Goal: Transaction & Acquisition: Purchase product/service

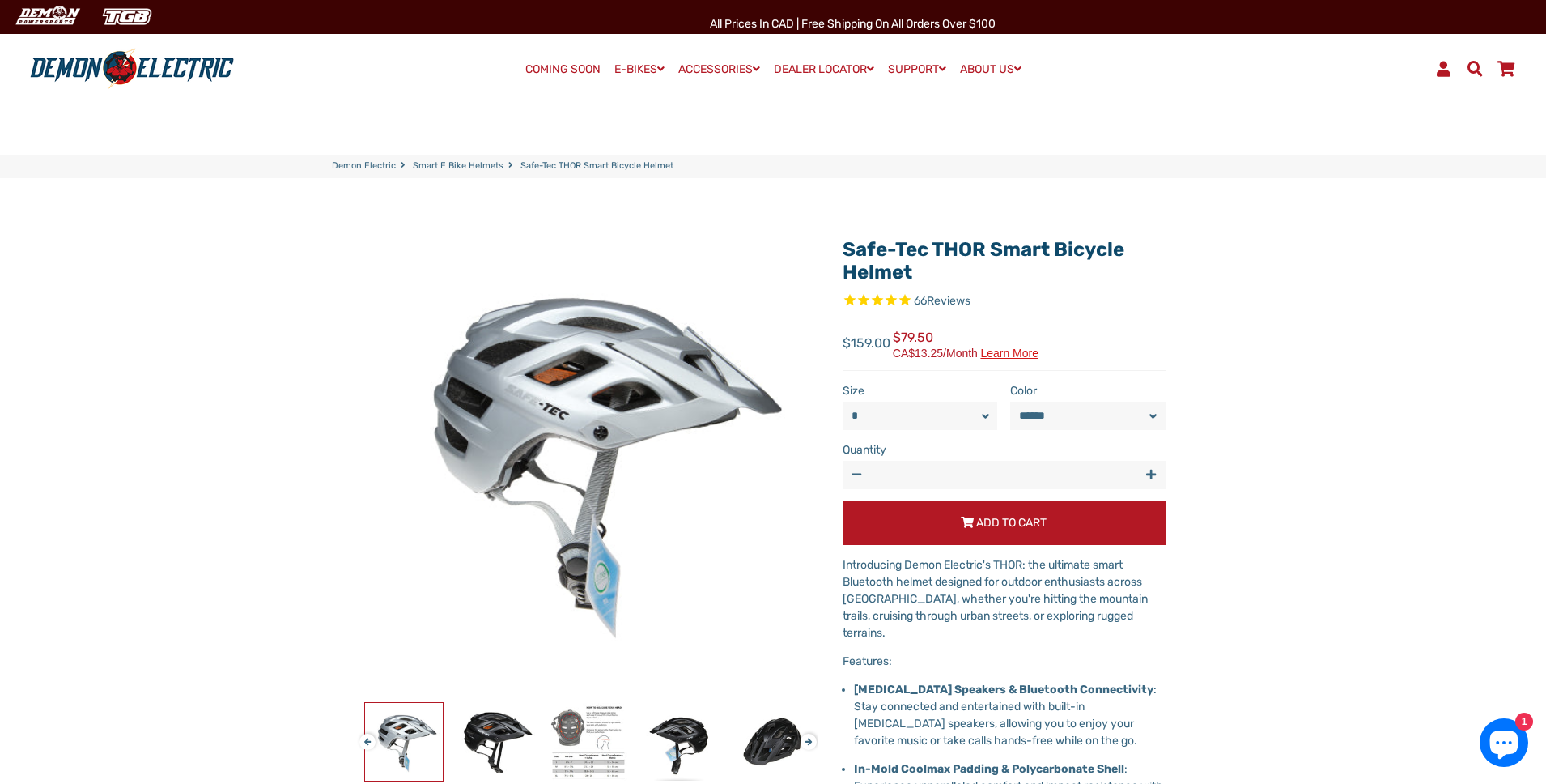
select select "******"
click at [1472, 63] on span at bounding box center [1475, 68] width 20 height 16
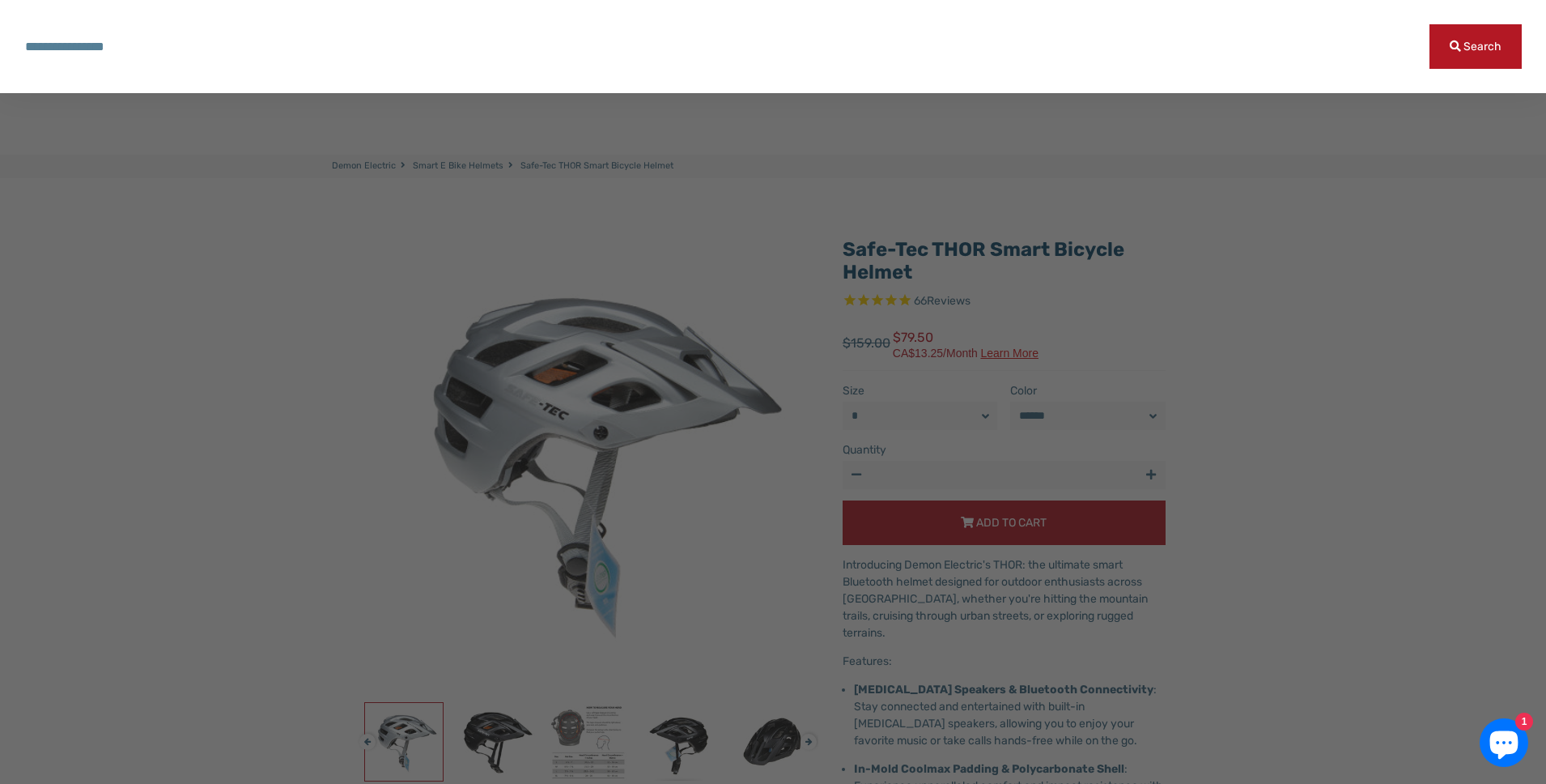
paste input "**********"
type input "**********"
click at [1476, 46] on button "Search" at bounding box center [1476, 47] width 93 height 45
click at [842, 38] on input "**********" at bounding box center [727, 47] width 1406 height 45
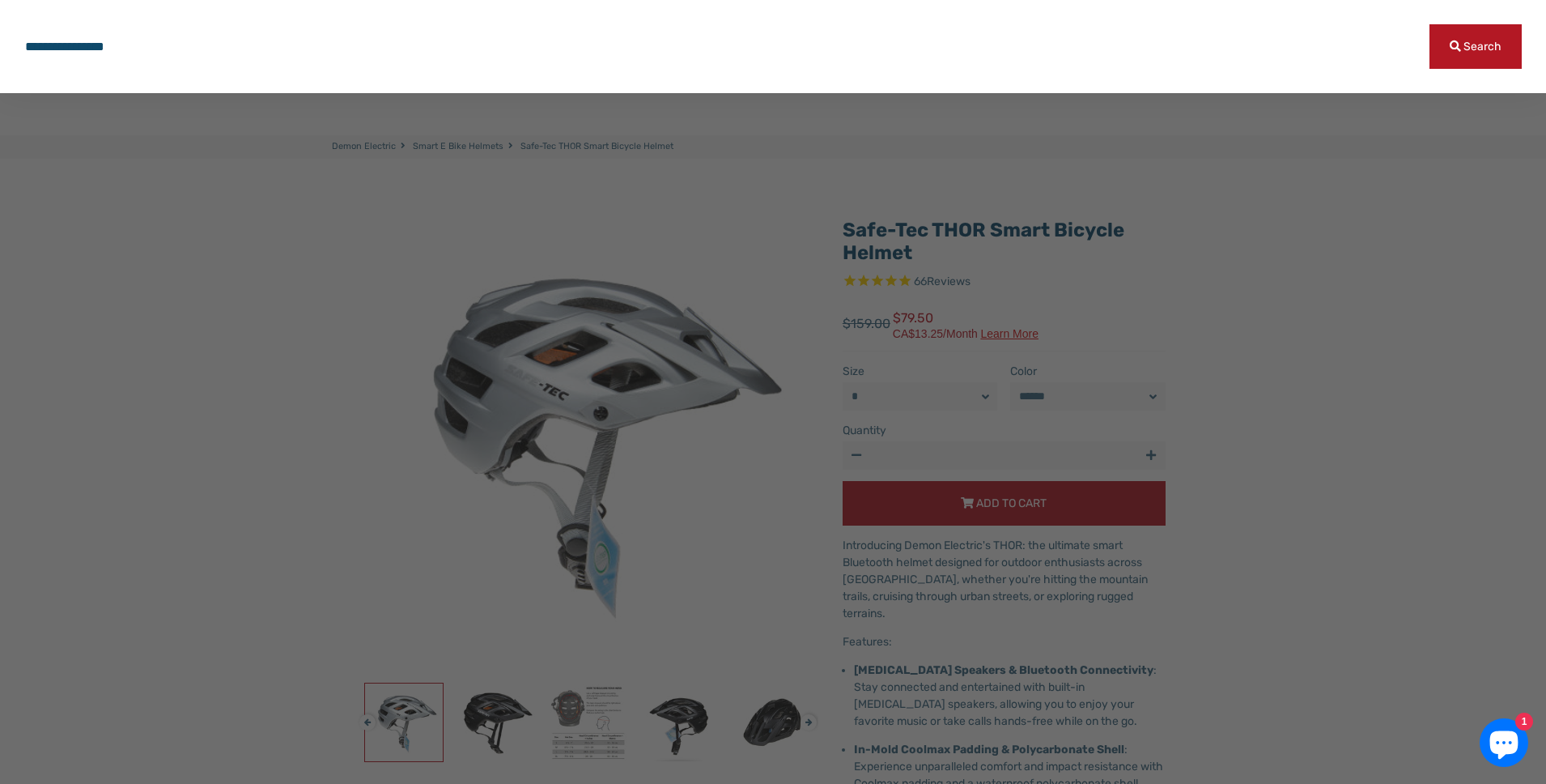
click at [325, 232] on div at bounding box center [773, 392] width 1546 height 784
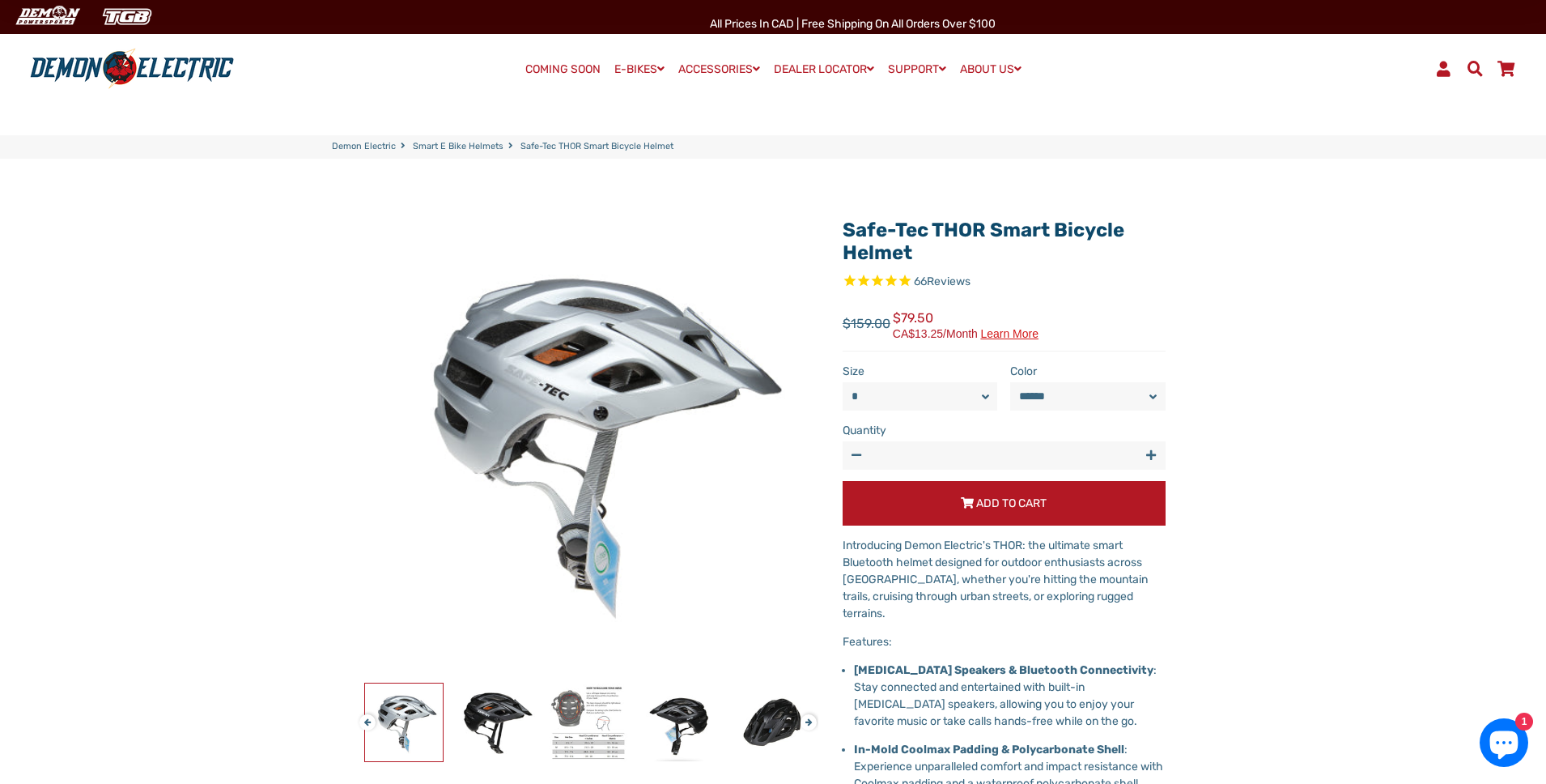
scroll to position [0, 0]
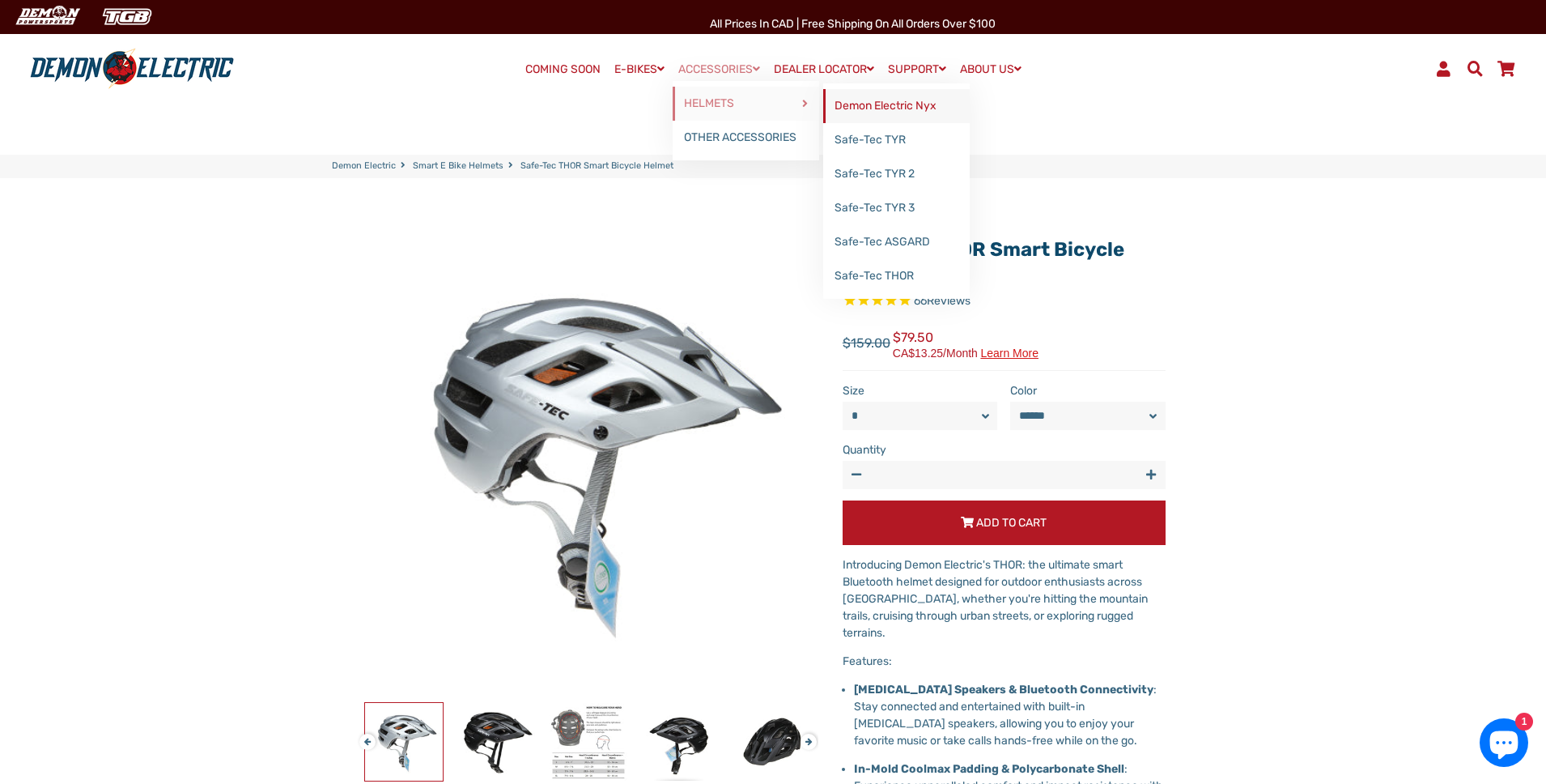
click at [884, 106] on link "Demon Electric Nyx" at bounding box center [896, 105] width 146 height 34
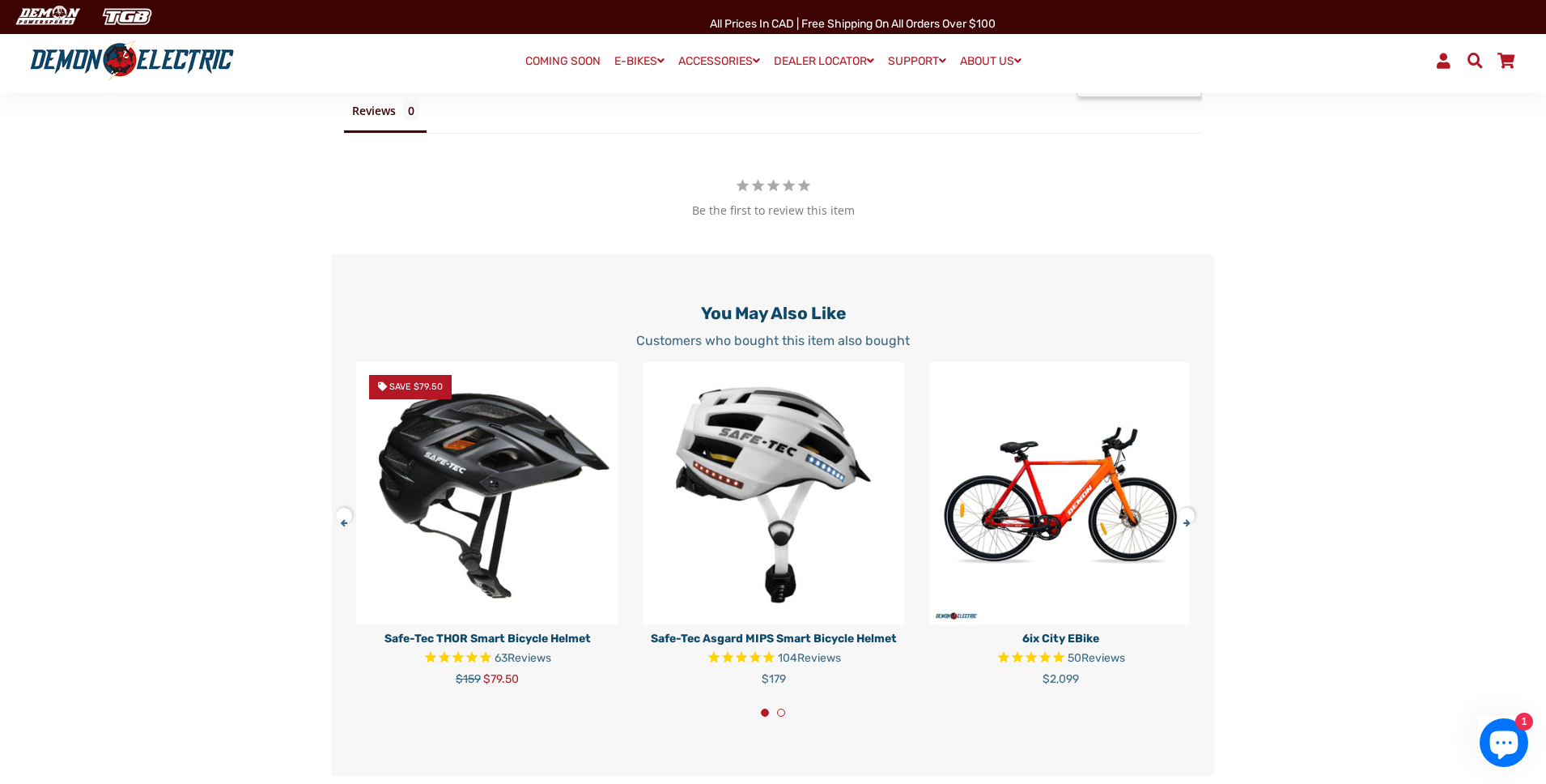
scroll to position [1198, 0]
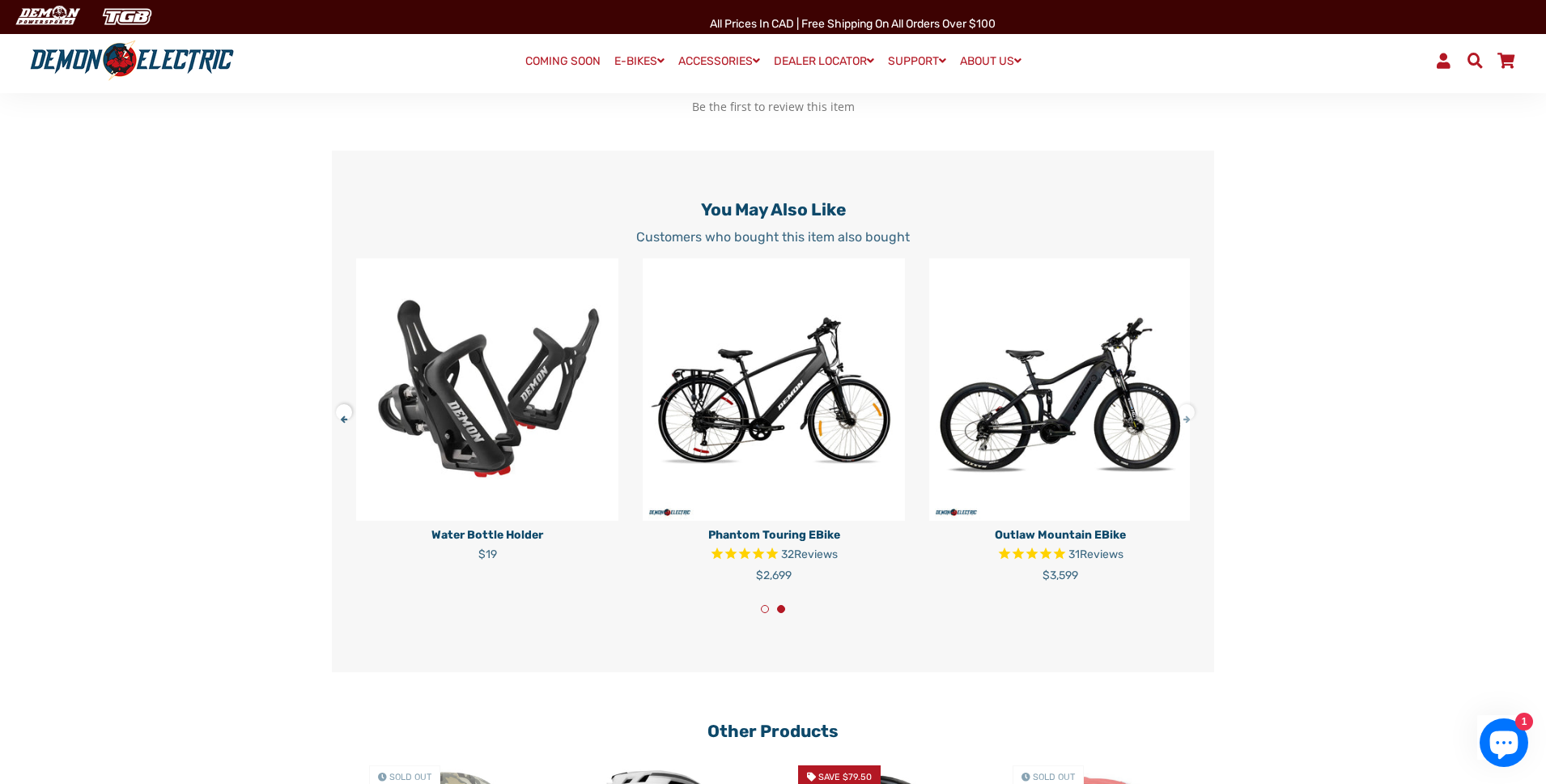
click at [1184, 423] on button at bounding box center [1192, 409] width 28 height 28
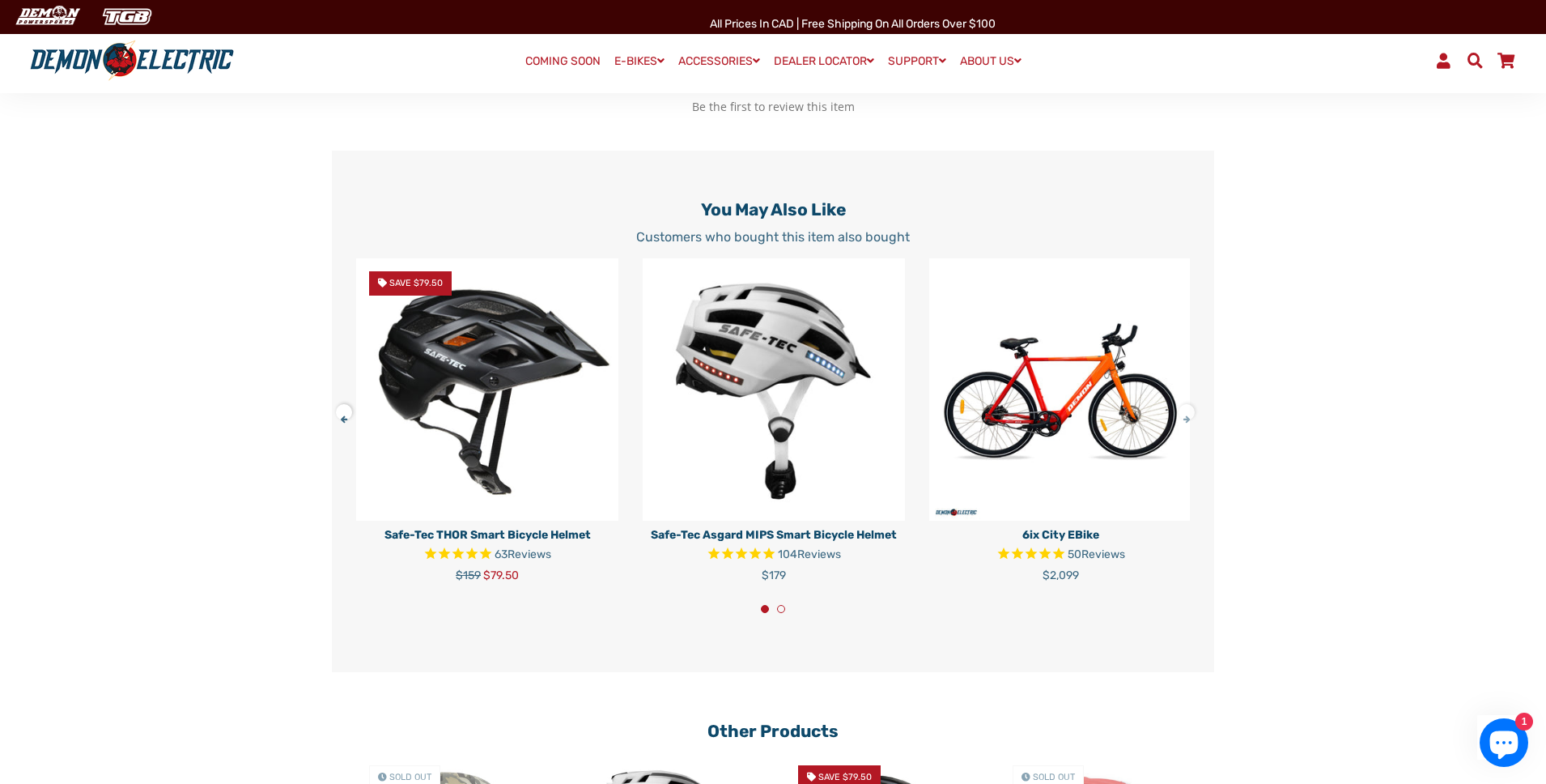
click at [1184, 423] on button at bounding box center [1192, 409] width 28 height 28
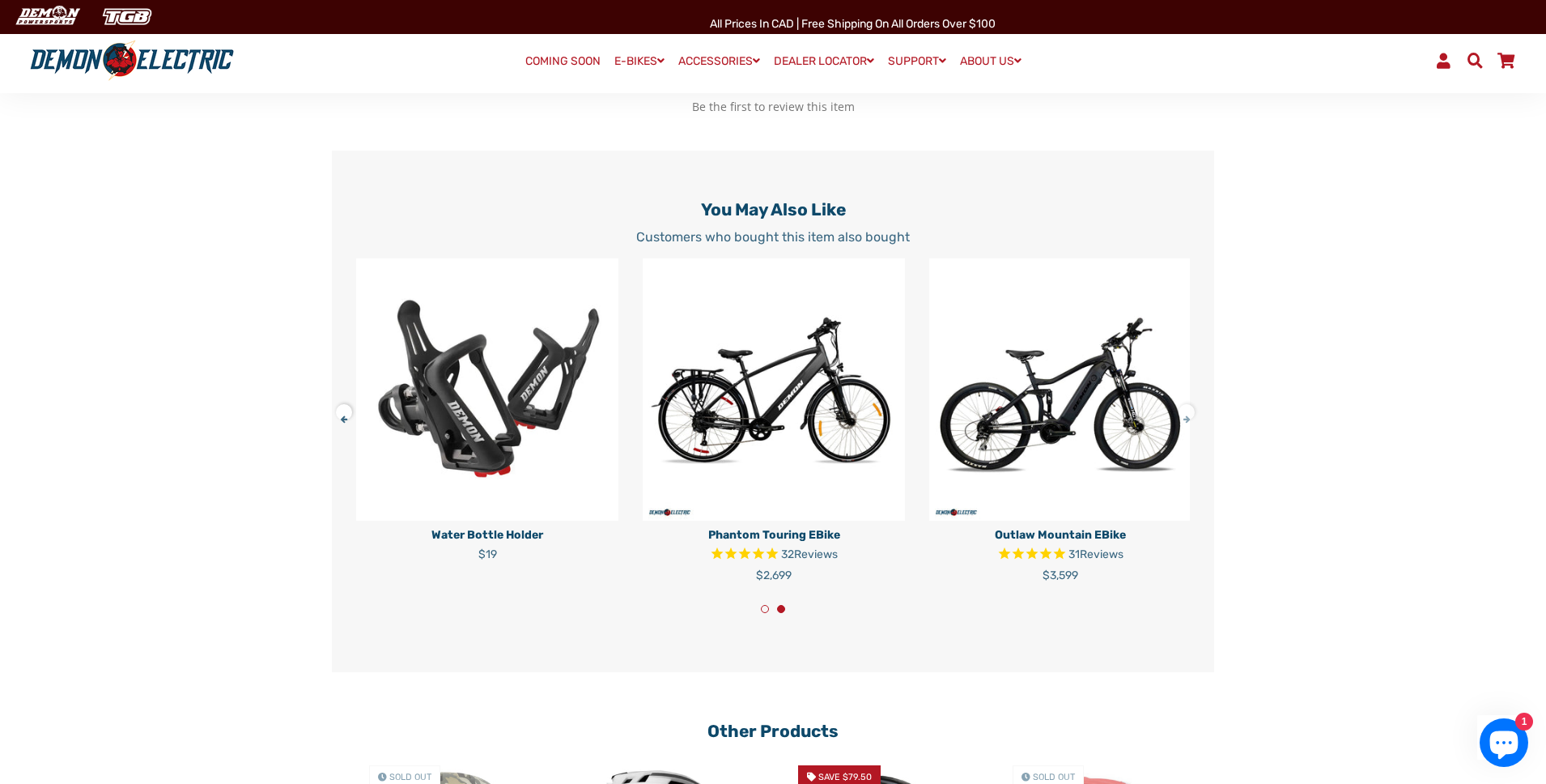
click at [1184, 423] on button at bounding box center [1192, 409] width 28 height 28
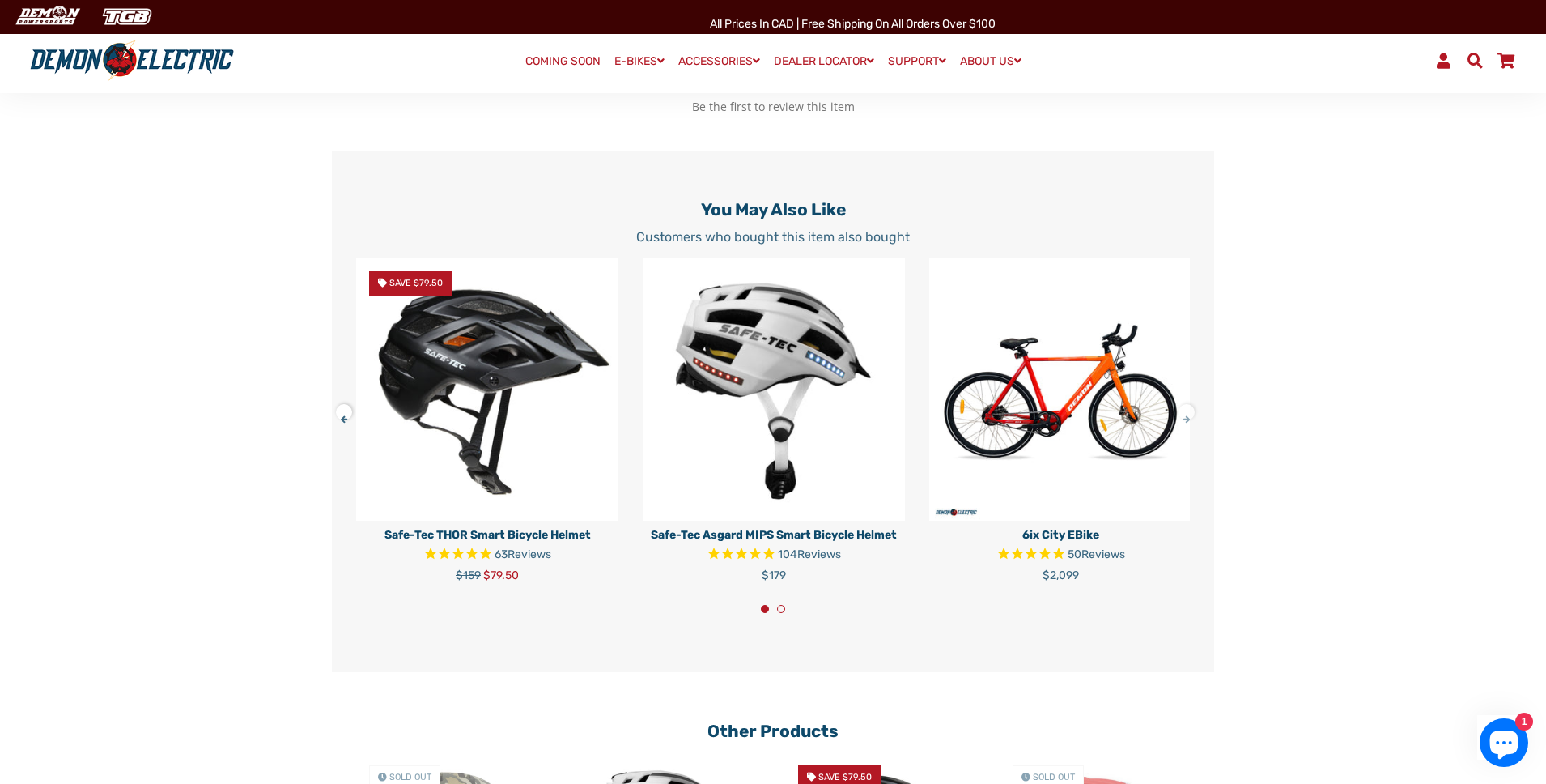
click at [1184, 423] on button at bounding box center [1192, 409] width 28 height 28
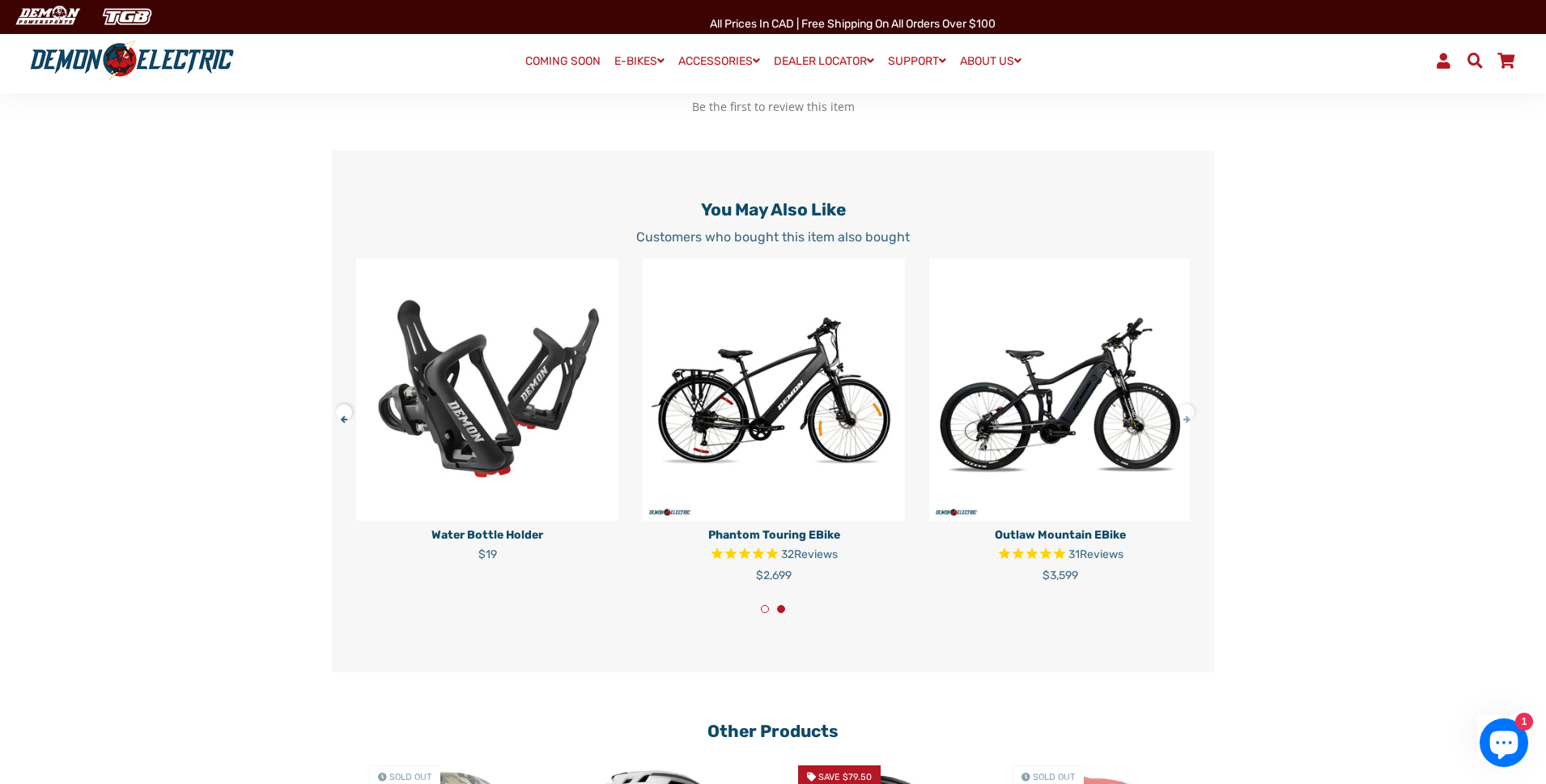
click at [1184, 423] on button at bounding box center [1192, 409] width 28 height 28
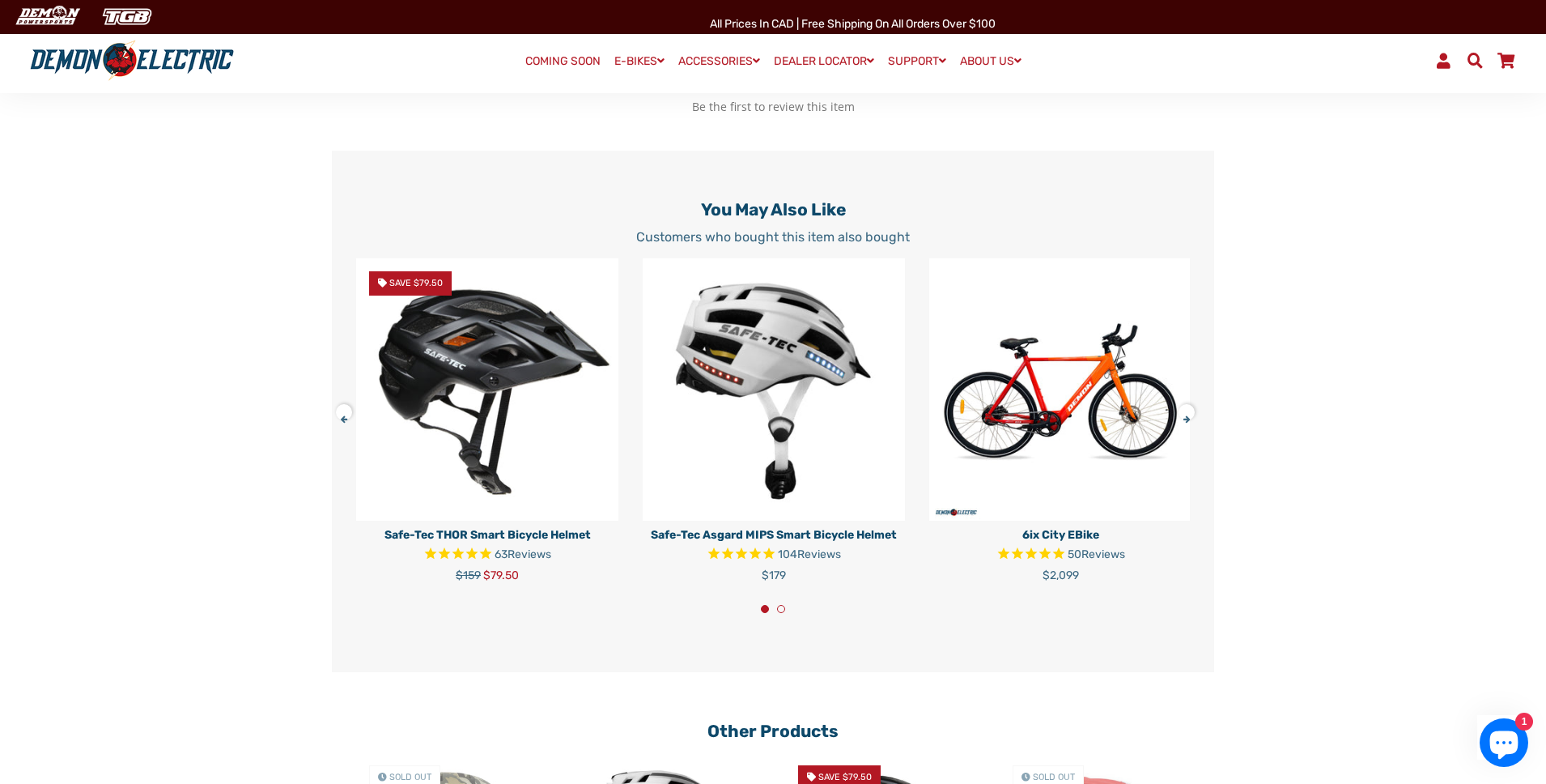
click at [779, 416] on img at bounding box center [773, 389] width 262 height 262
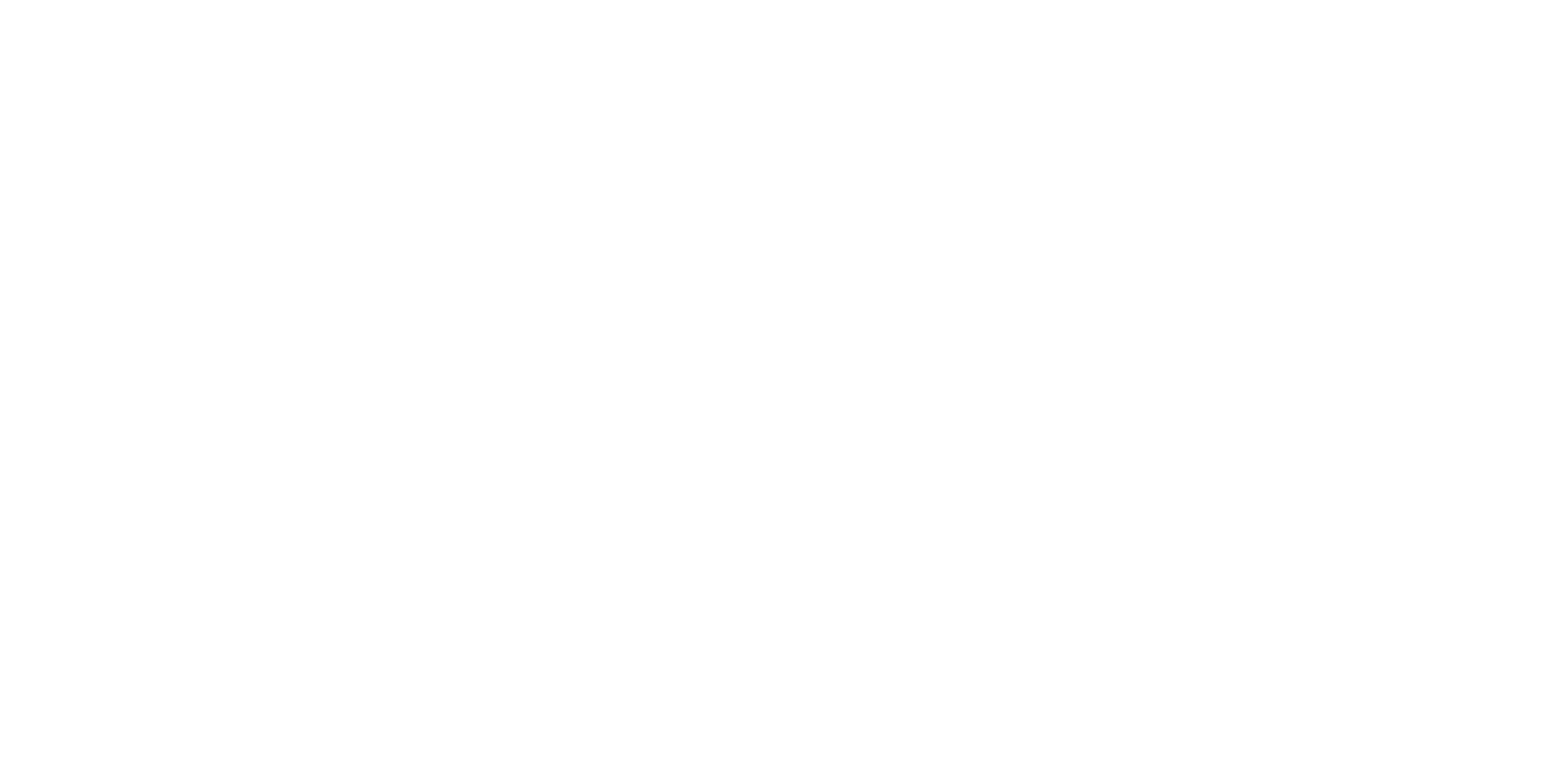
select select "******"
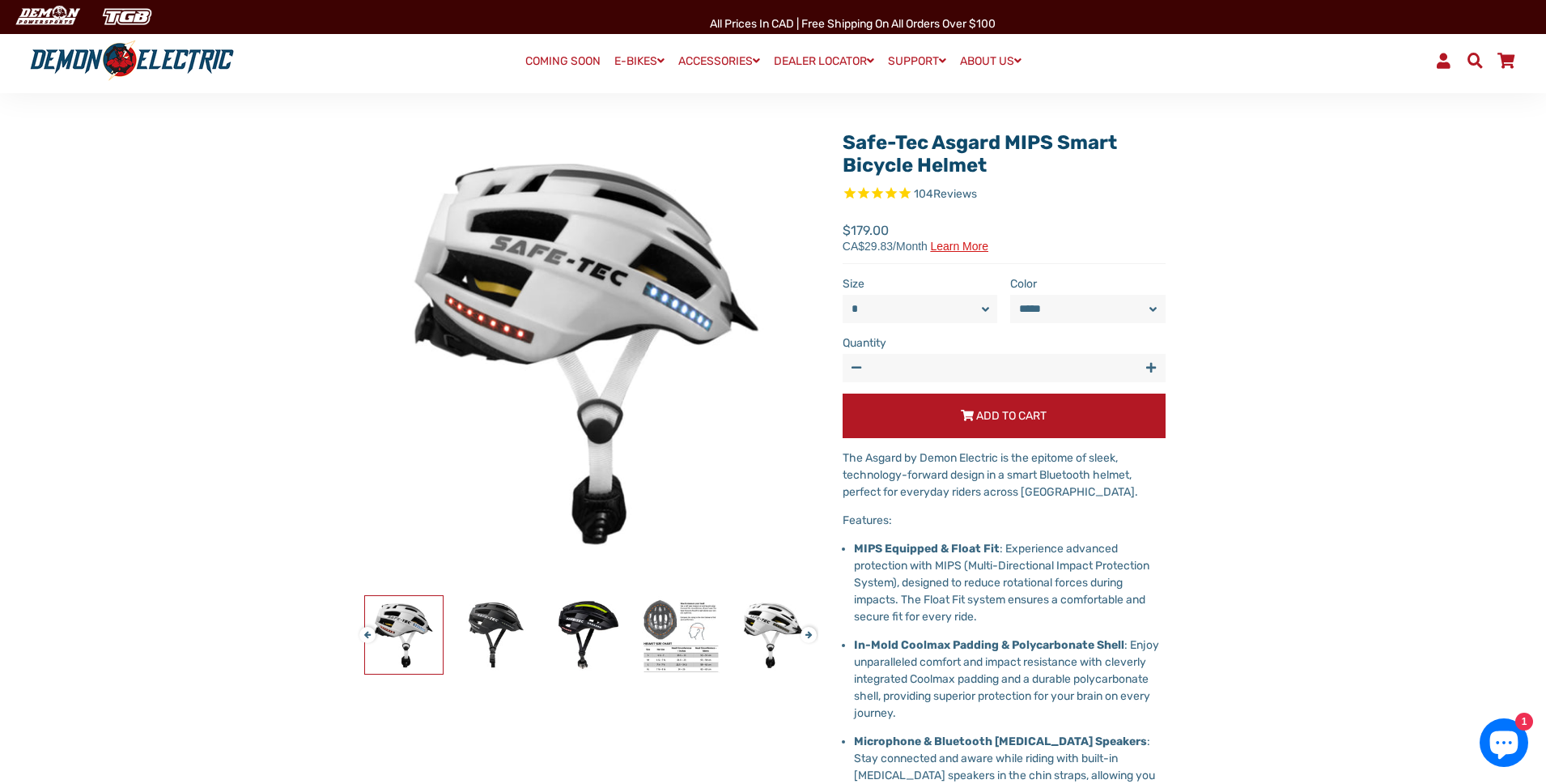
scroll to position [103, 0]
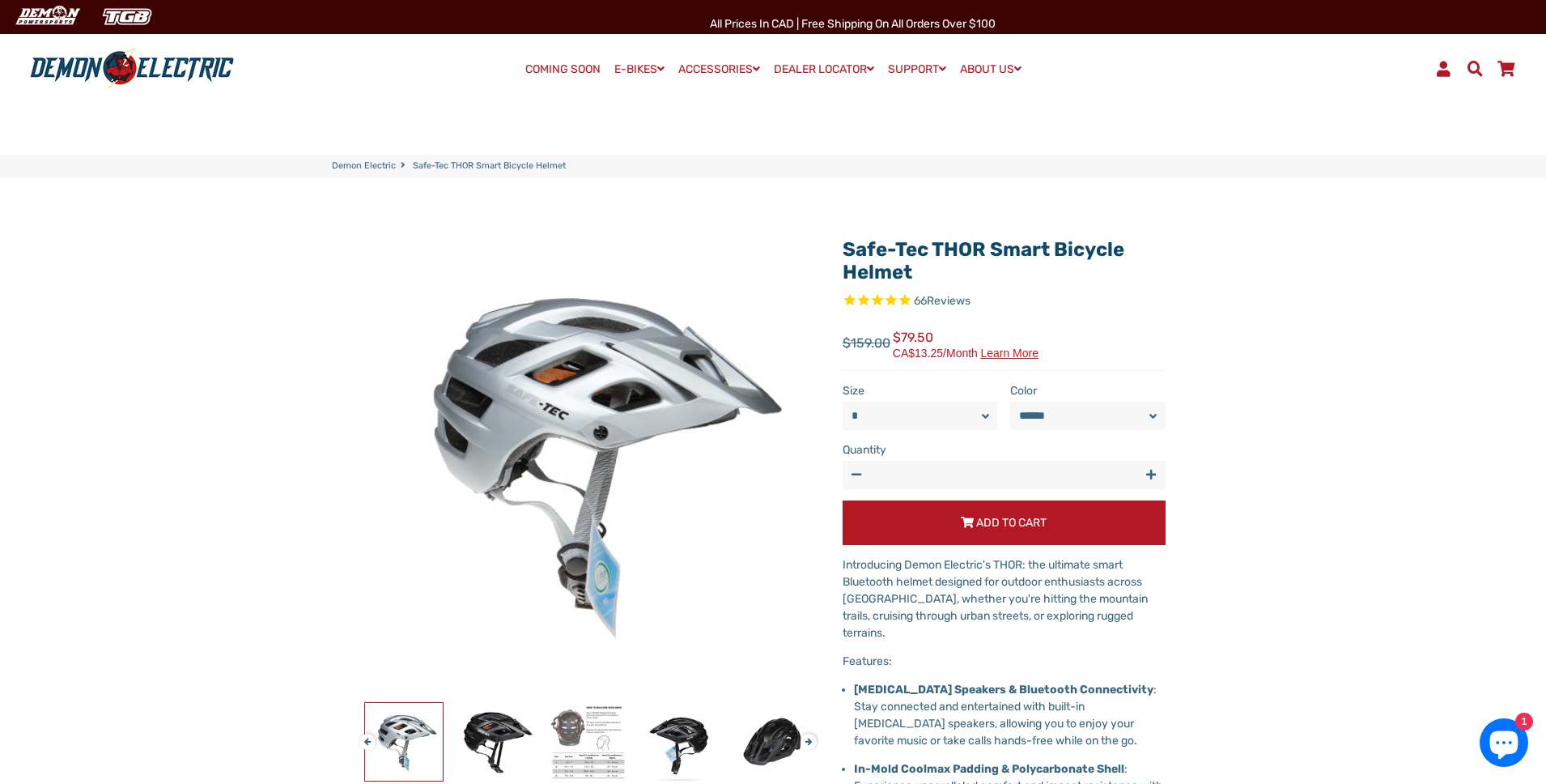
select select "******"
drag, startPoint x: 932, startPoint y: 267, endPoint x: 842, endPoint y: 250, distance: 91.6
click at [843, 250] on h1 "Safe-Tec THOR Smart Bicycle Helmet" at bounding box center [1004, 261] width 323 height 47
copy link "Safe-Tec THOR Smart Bicycle Helmet"
click at [408, 725] on img at bounding box center [404, 742] width 78 height 78
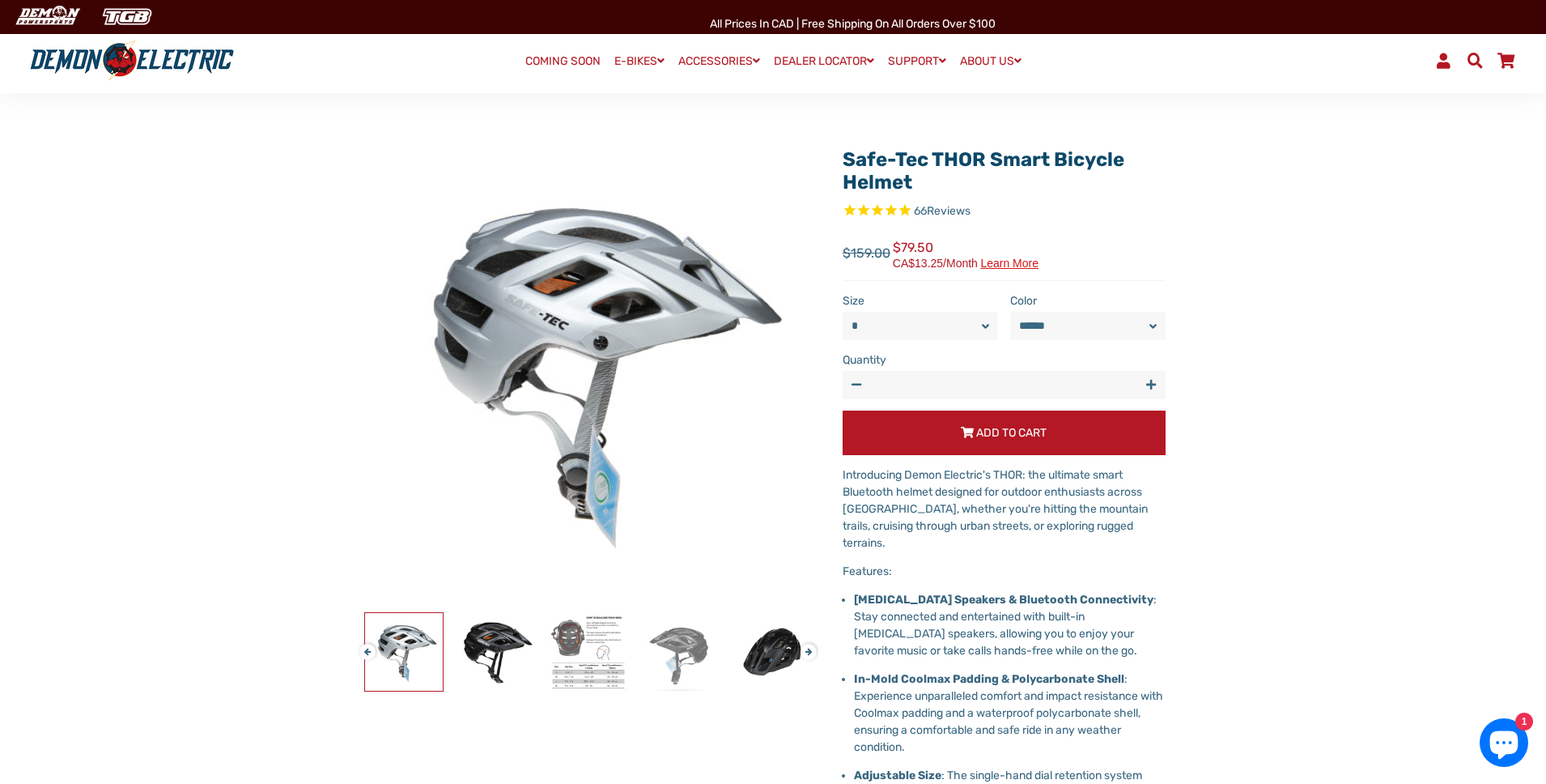
scroll to position [87, 0]
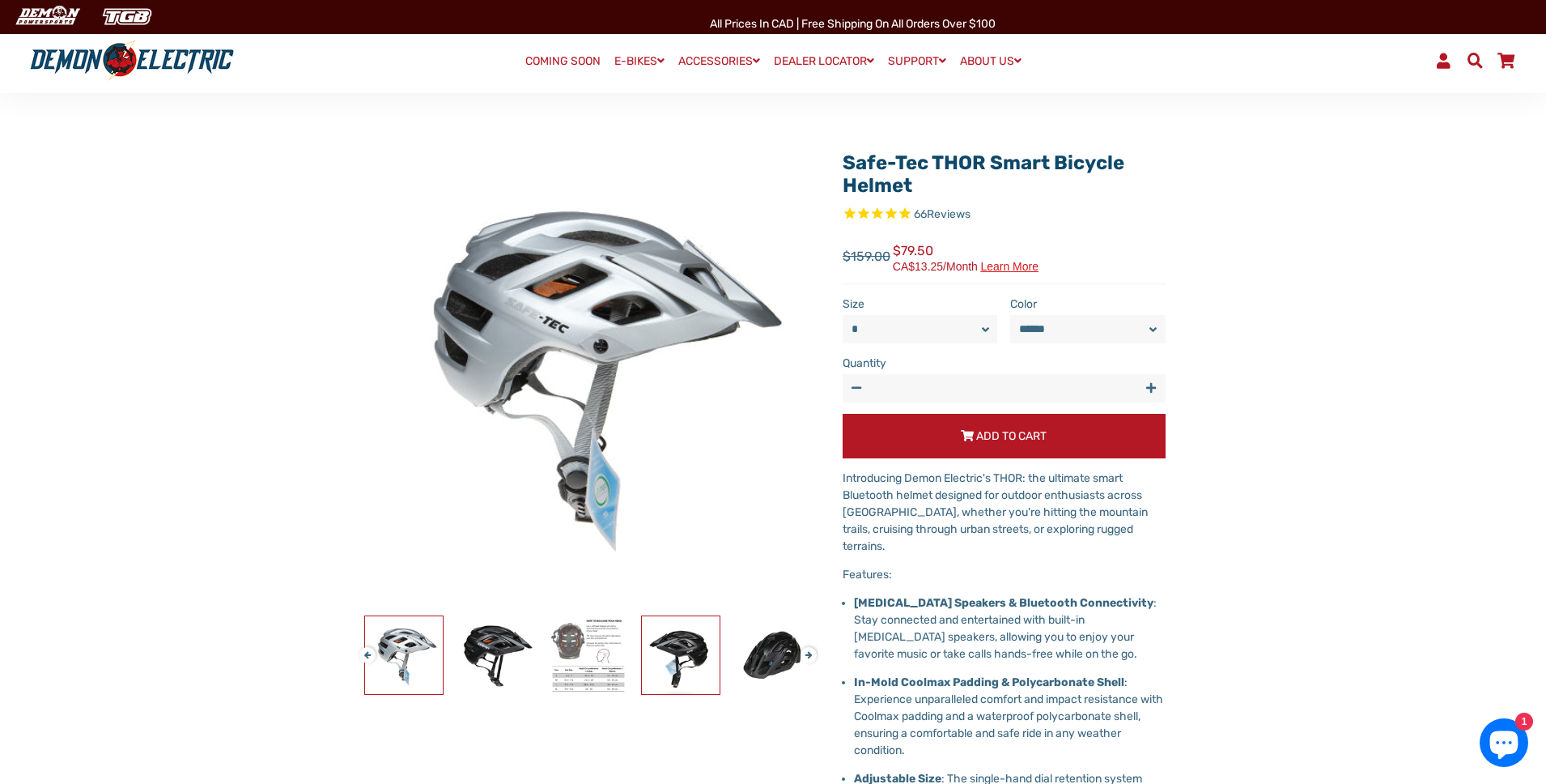
click at [693, 644] on img at bounding box center [681, 655] width 78 height 78
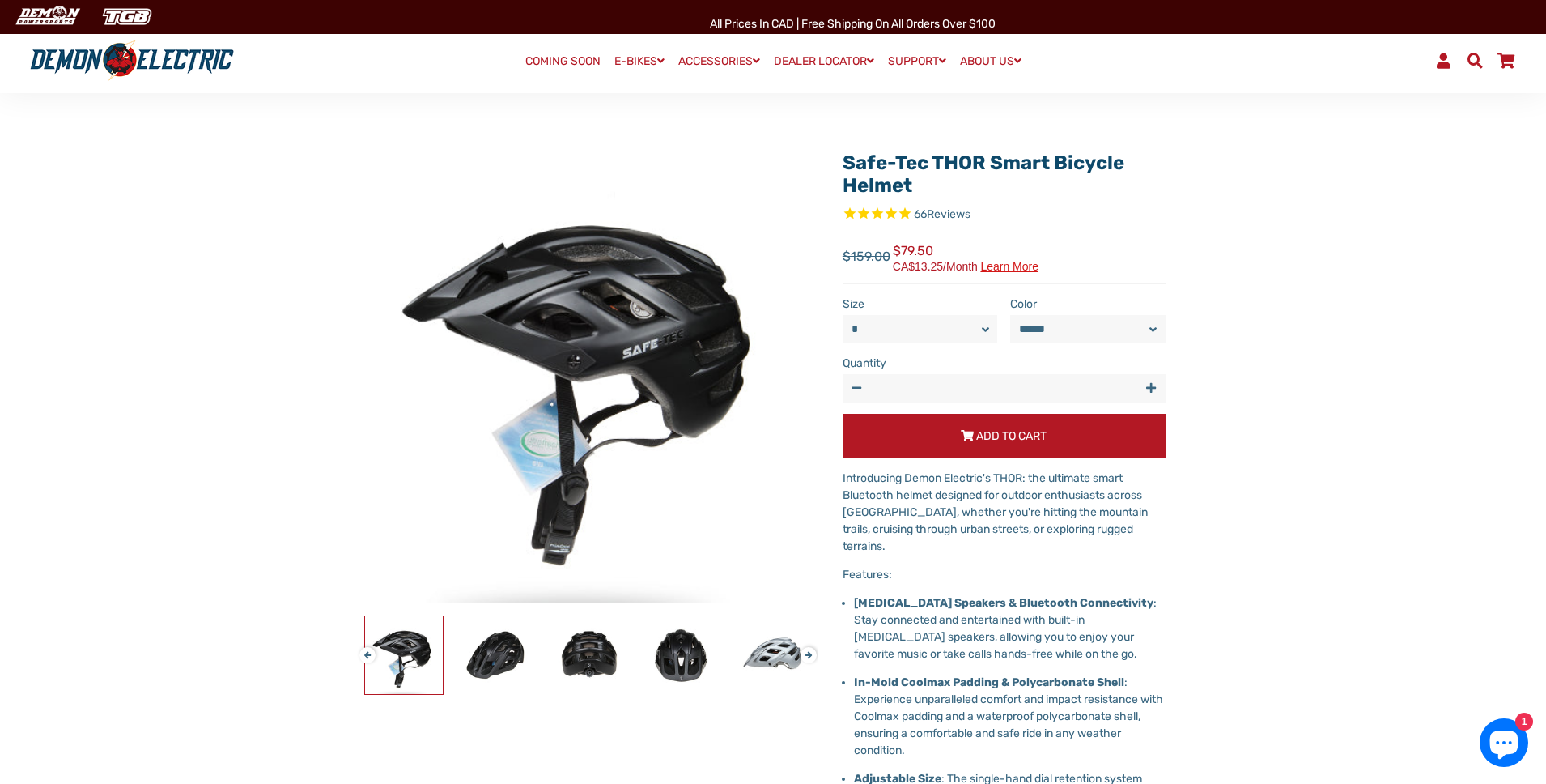
scroll to position [90, 0]
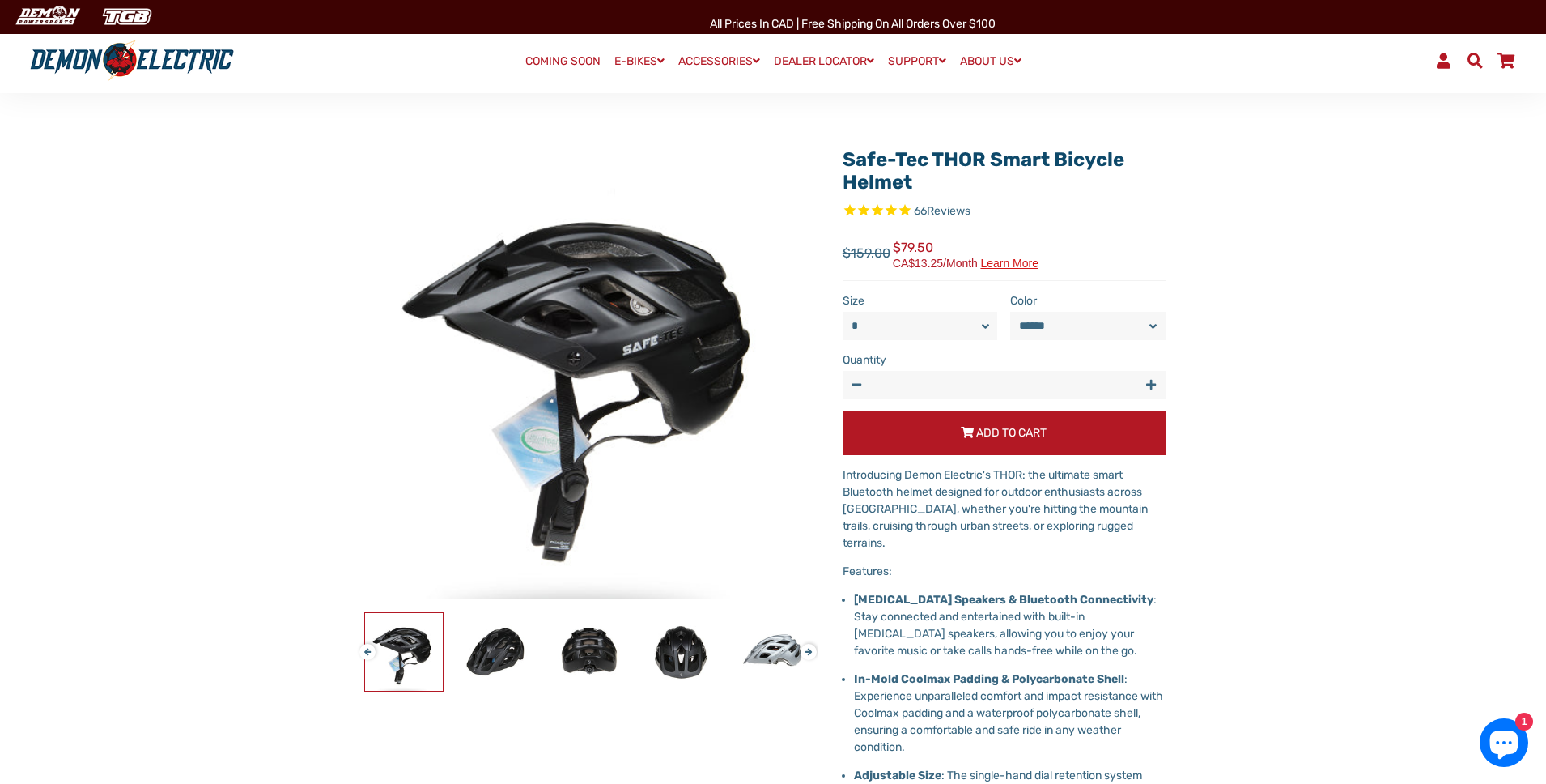
click at [1100, 204] on span "66 Reviews" at bounding box center [1004, 212] width 323 height 19
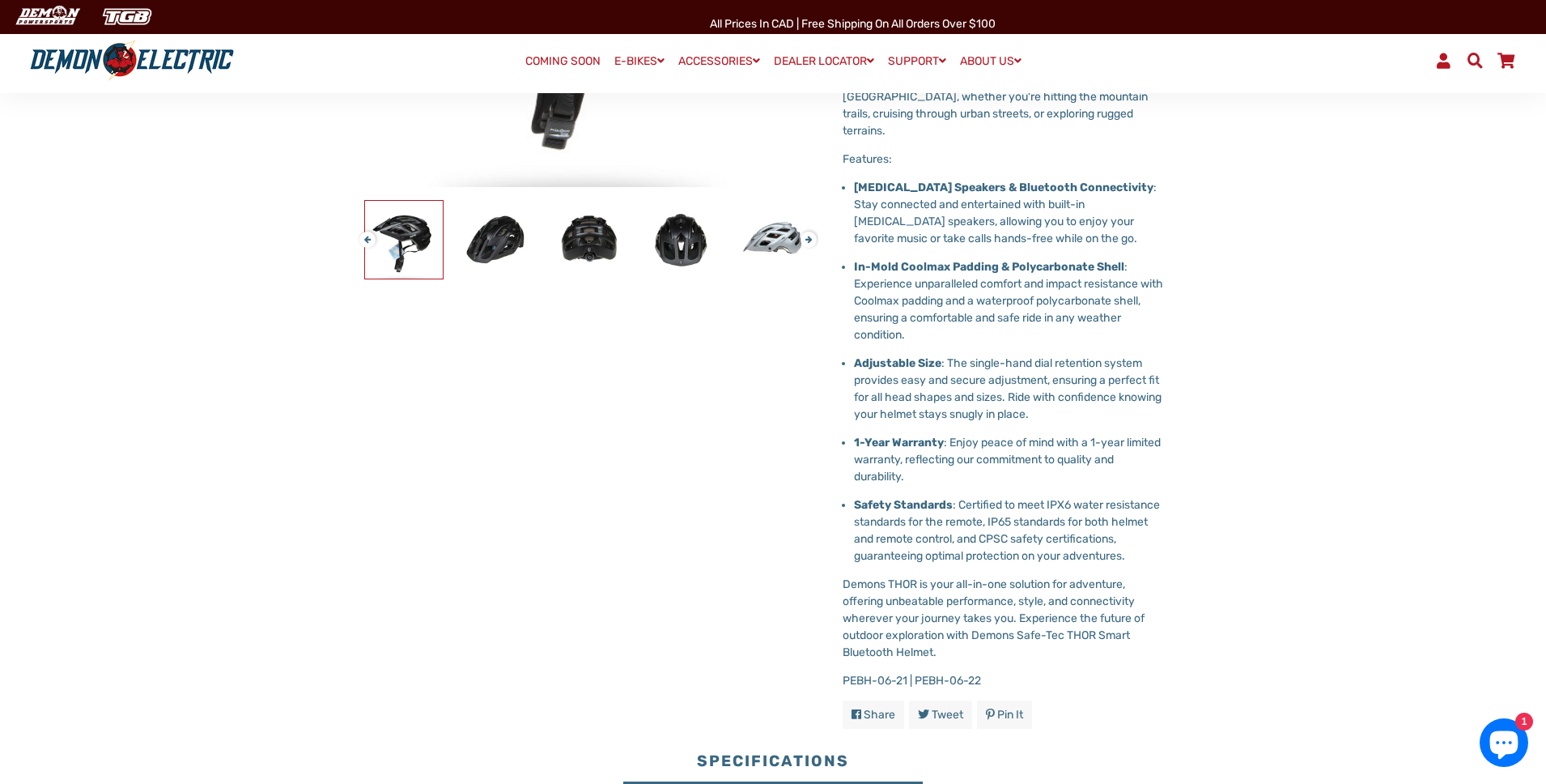
scroll to position [0, 0]
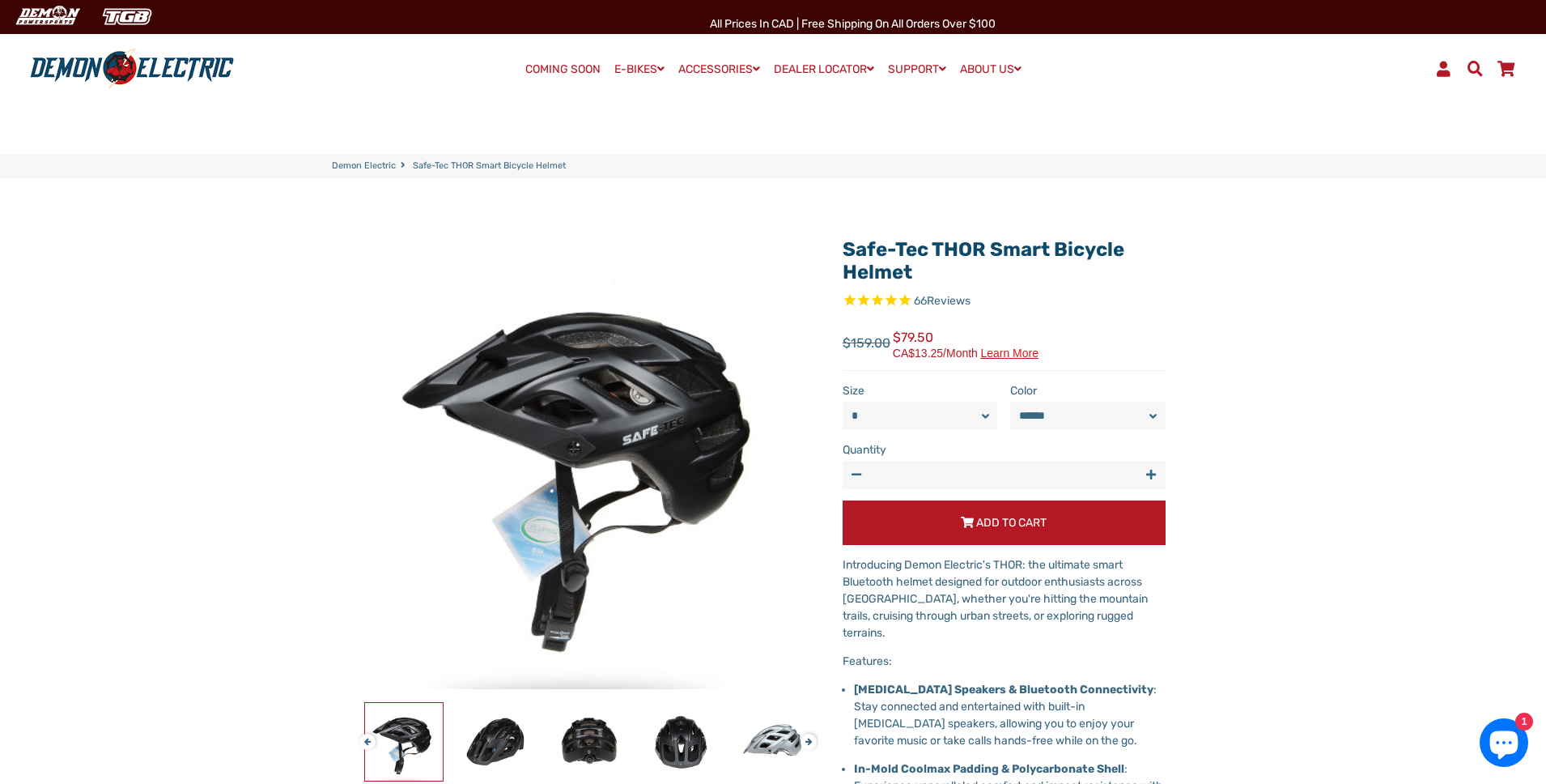
drag, startPoint x: 924, startPoint y: 268, endPoint x: 839, endPoint y: 247, distance: 87.6
click at [839, 247] on div "Safe-Tec THOR Smart Bicycle Helmet 66 Reviews Regular price $159.00 Sale price …" at bounding box center [992, 734] width 347 height 1017
copy link "Safe-Tec THOR Smart Bicycle Helmet"
